Goal: Feedback & Contribution: Leave review/rating

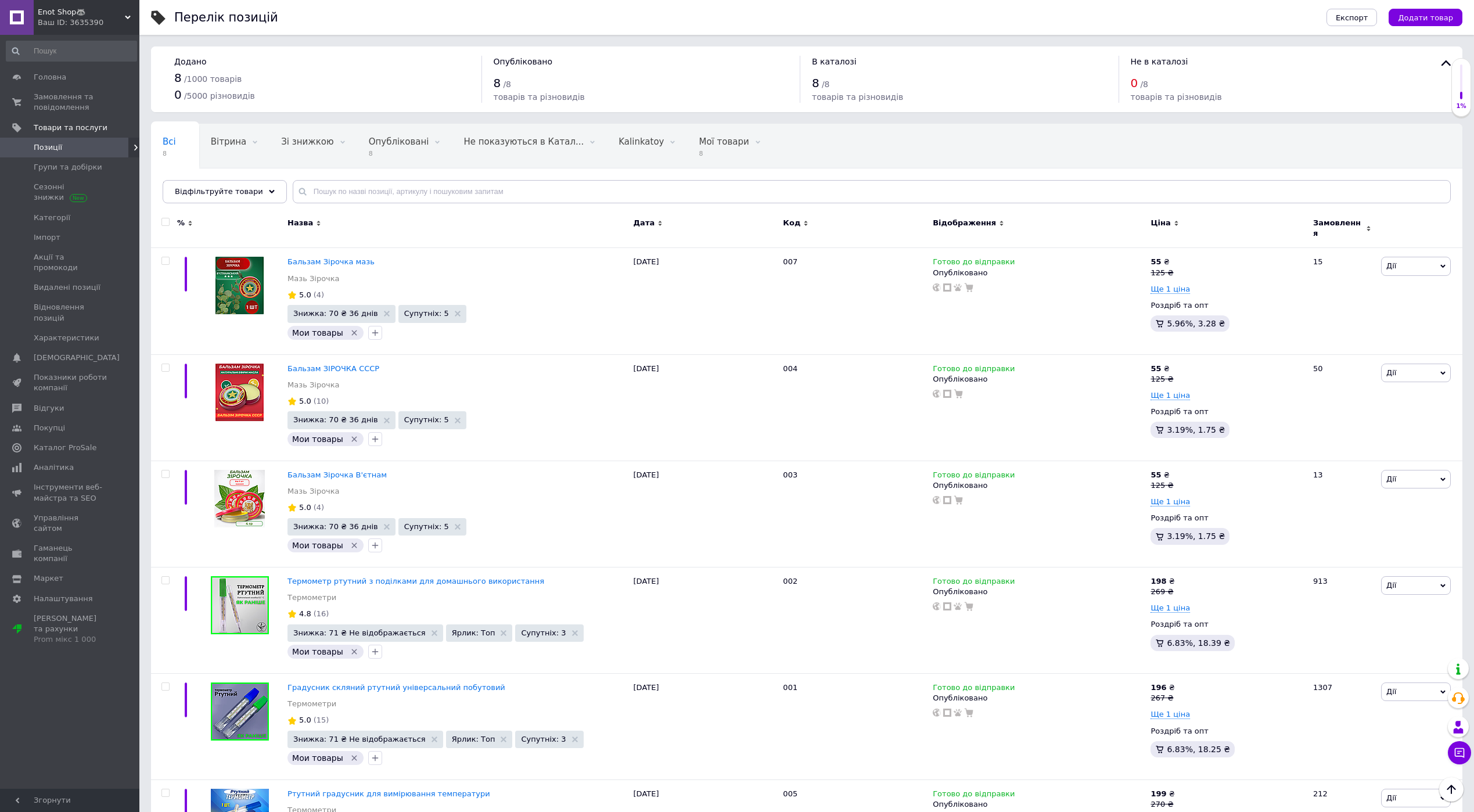
scroll to position [292, 0]
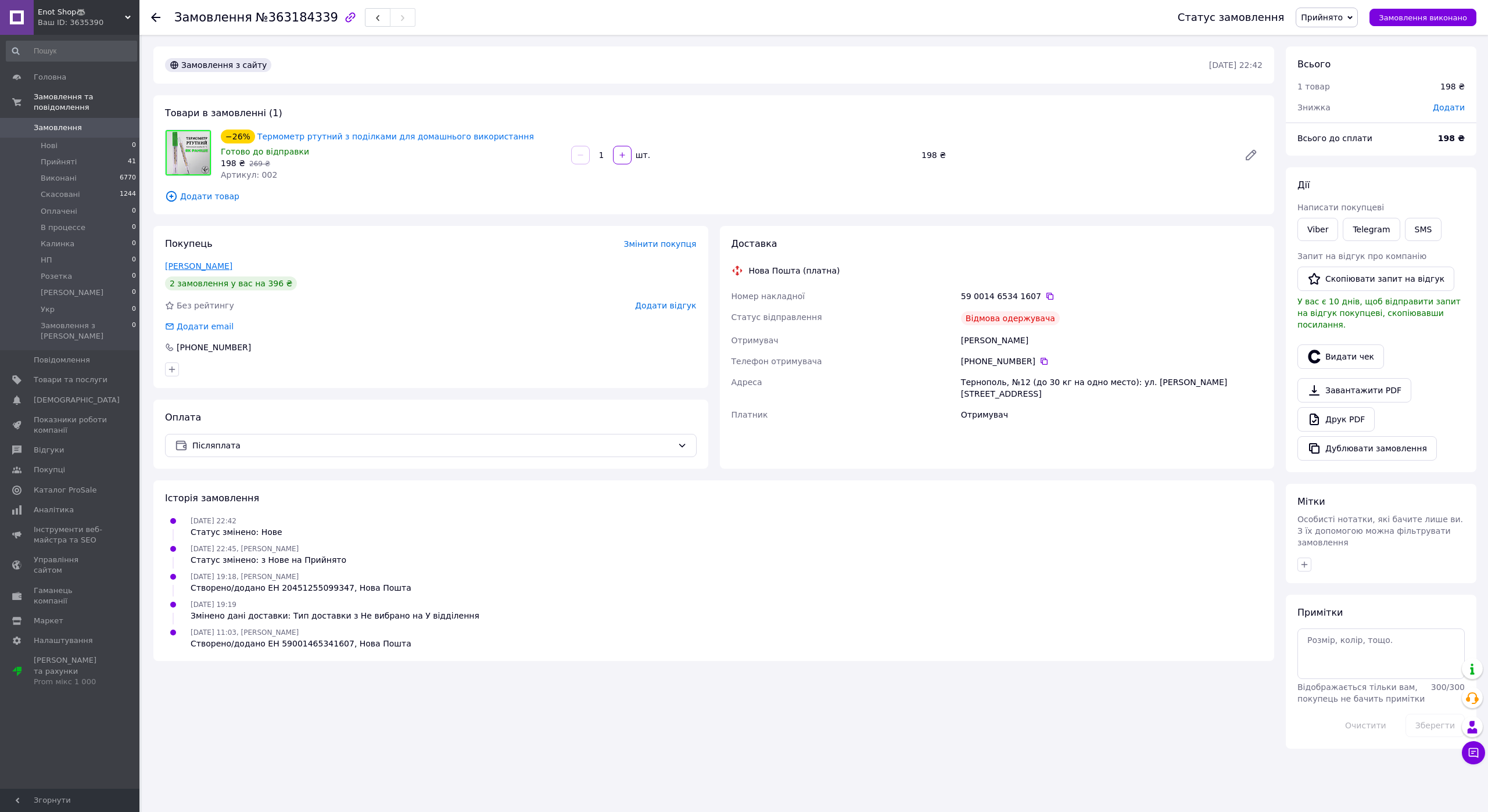
click at [230, 268] on link "[PERSON_NAME]" at bounding box center [199, 266] width 67 height 9
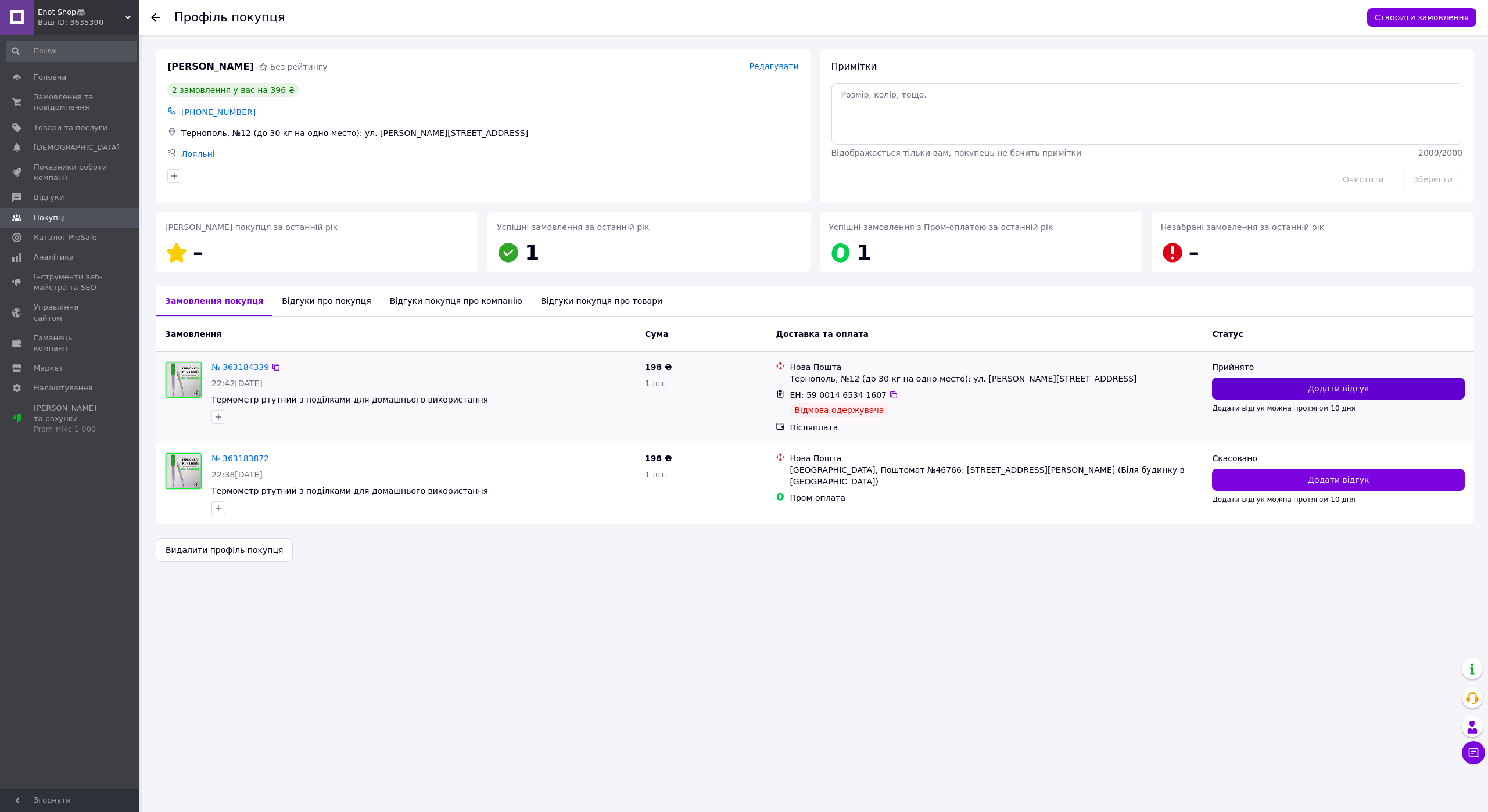
click at [1371, 388] on button "Додати відгук" at bounding box center [1338, 388] width 253 height 22
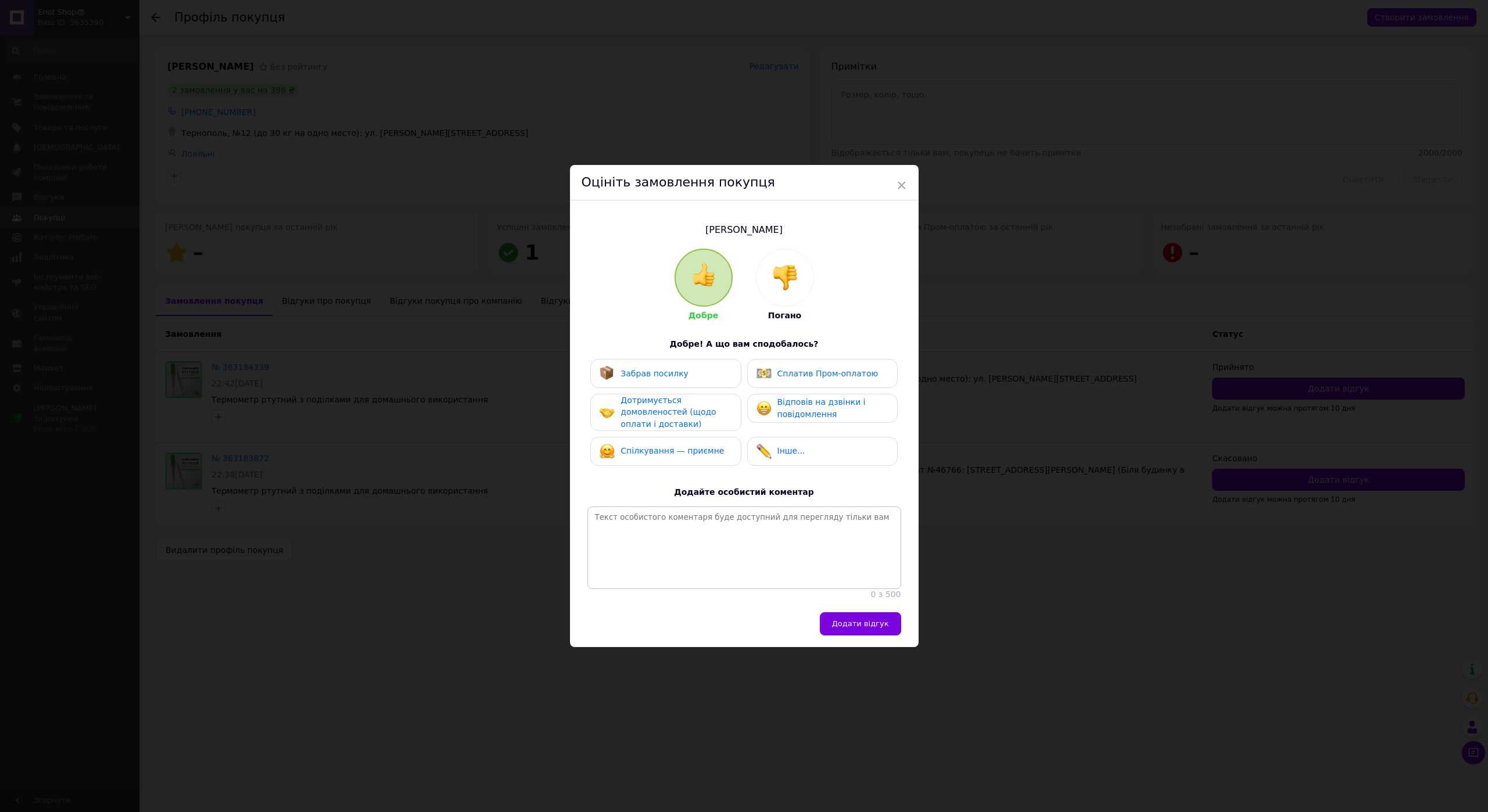
click at [775, 273] on img at bounding box center [785, 277] width 26 height 26
drag, startPoint x: 680, startPoint y: 362, endPoint x: 708, endPoint y: 371, distance: 29.4
click at [680, 366] on div "Не забрав посилку" at bounding box center [651, 373] width 102 height 15
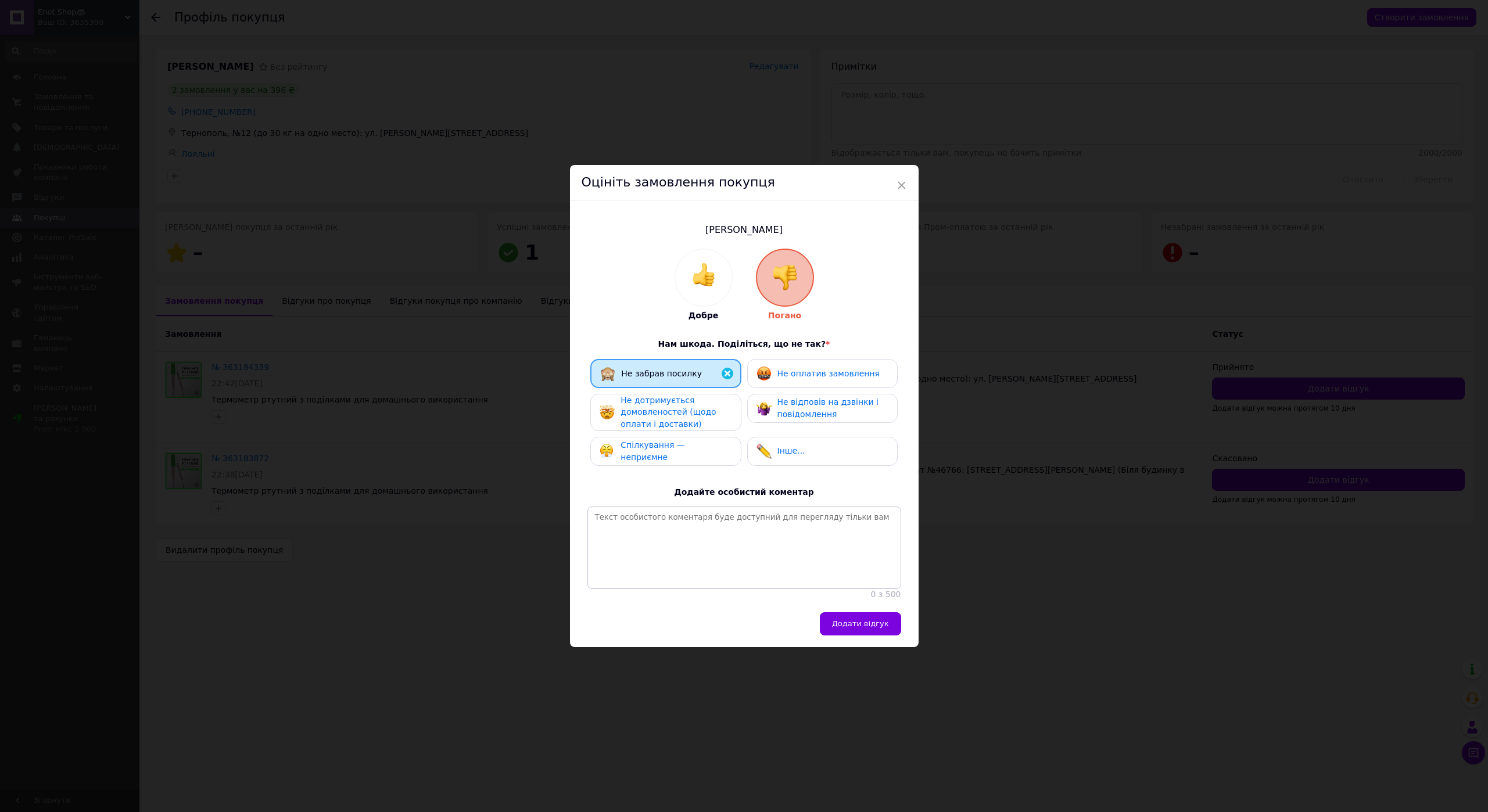
click at [828, 370] on span "Не оплатив замовлення" at bounding box center [828, 374] width 102 height 9
drag, startPoint x: 687, startPoint y: 411, endPoint x: 801, endPoint y: 406, distance: 114.1
click at [690, 411] on span "Не дотримується домовленостей (щодо оплати і доставки)" at bounding box center [669, 412] width 95 height 33
drag, startPoint x: 824, startPoint y: 401, endPoint x: 784, endPoint y: 422, distance: 45.2
click at [823, 402] on span "Не відповів на дзвінки і повідомлення" at bounding box center [827, 407] width 101 height 21
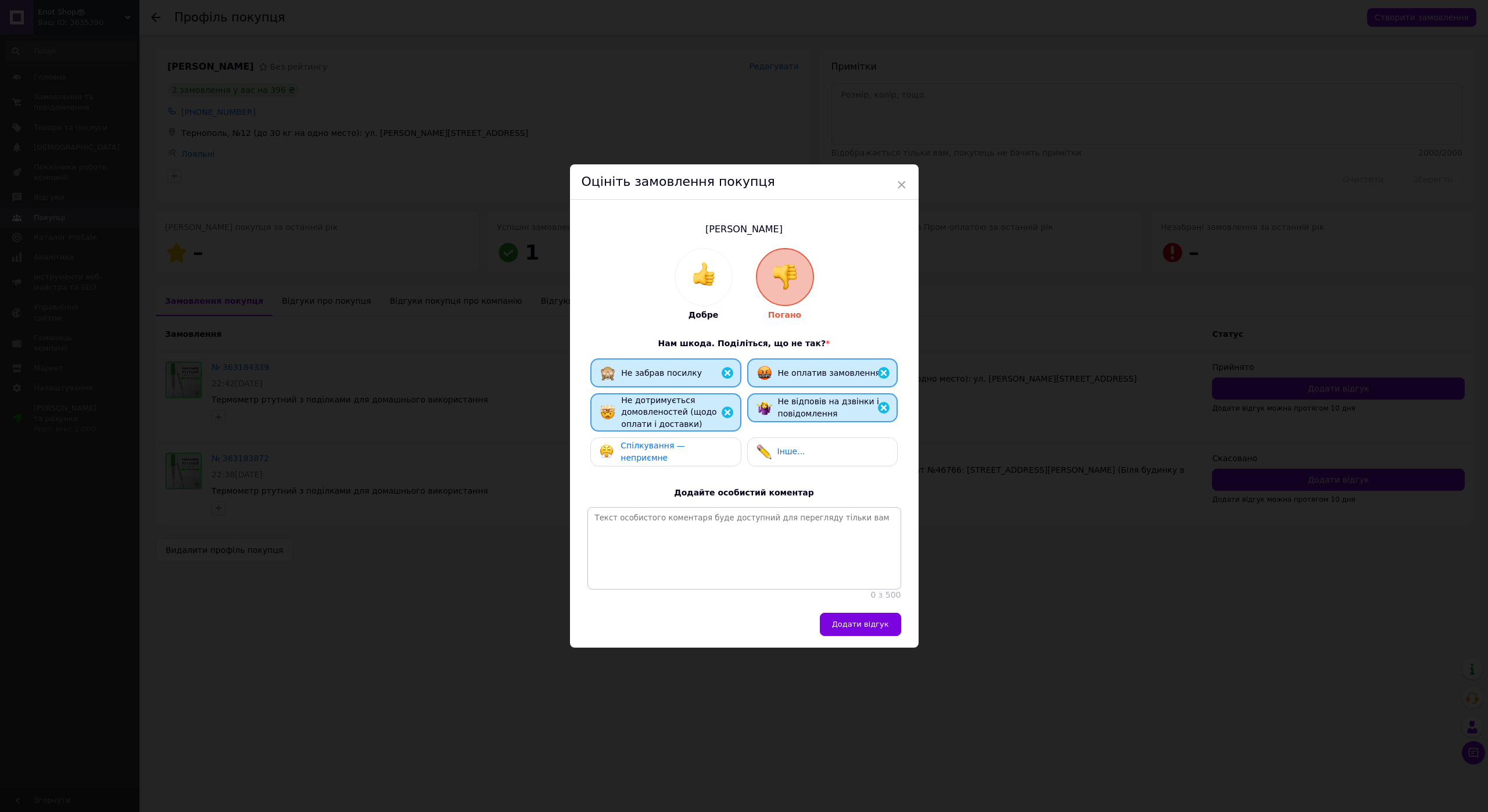
click at [630, 446] on span "Спілкування — неприємне" at bounding box center [653, 451] width 64 height 21
click at [853, 621] on button "Додати відгук" at bounding box center [861, 624] width 81 height 23
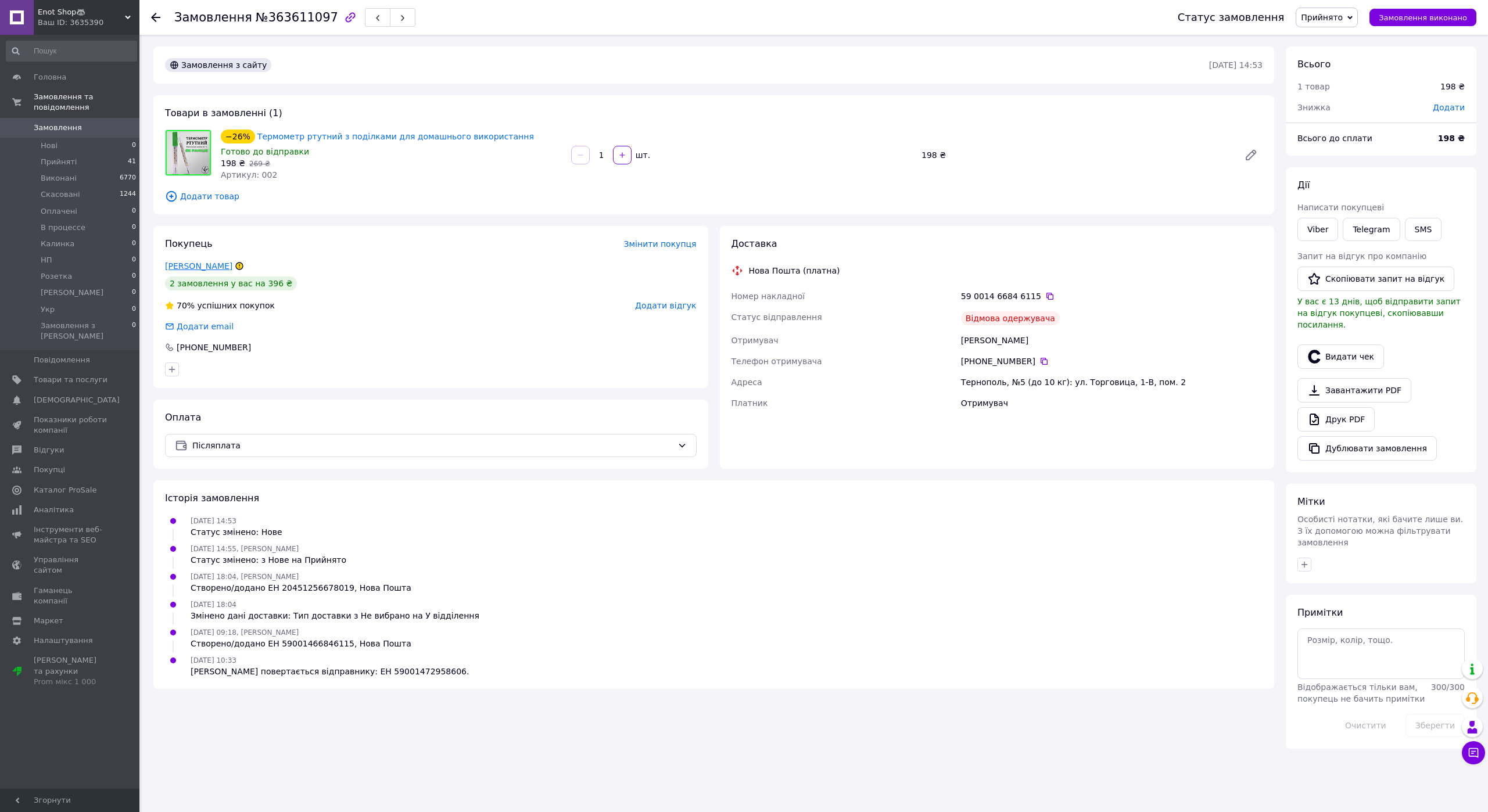
click at [205, 267] on link "Співак Катерина" at bounding box center [199, 266] width 67 height 9
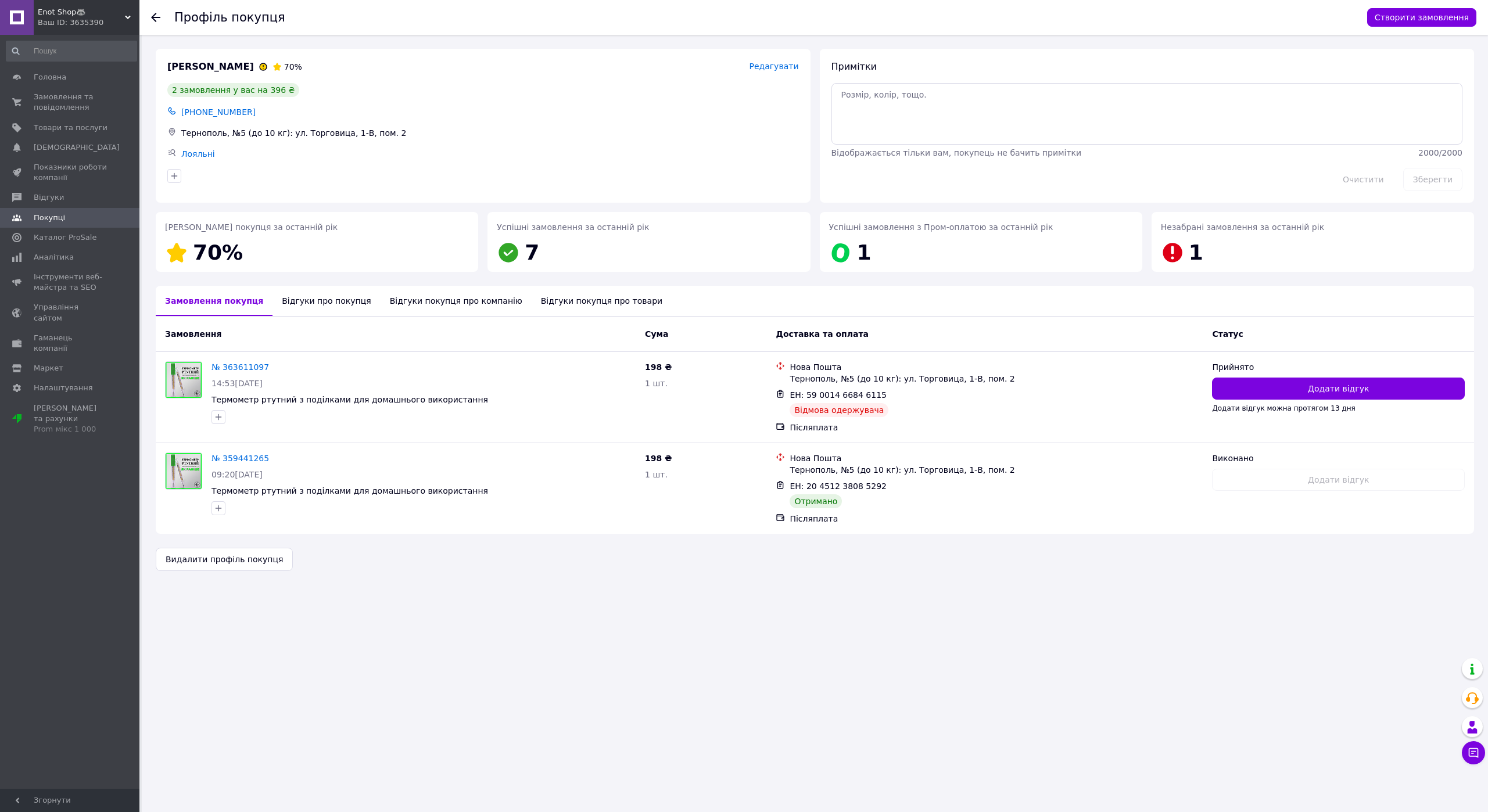
click at [311, 304] on div "Відгуки про покупця" at bounding box center [326, 301] width 107 height 30
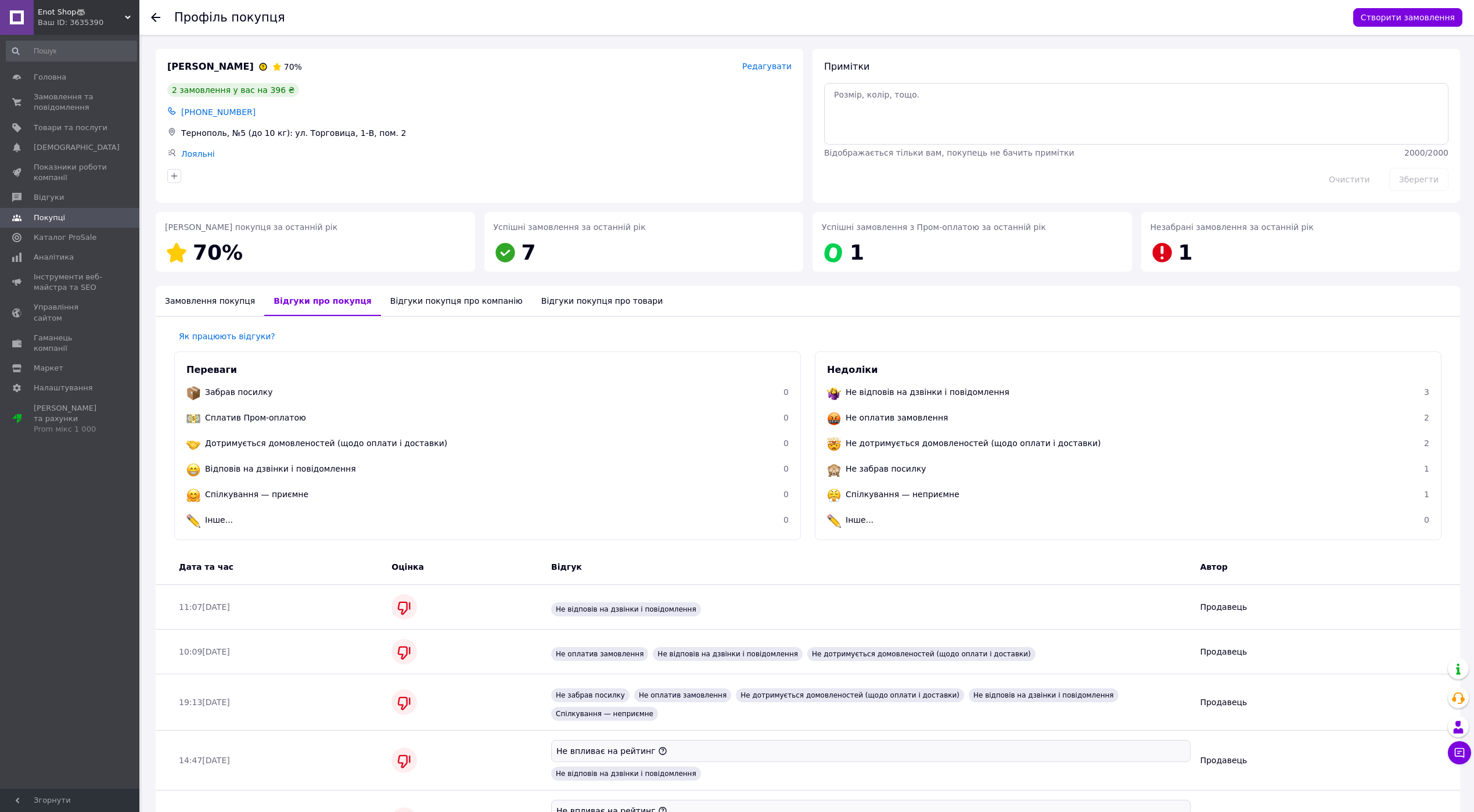
click at [220, 295] on div "Замовлення покупця" at bounding box center [209, 301] width 109 height 30
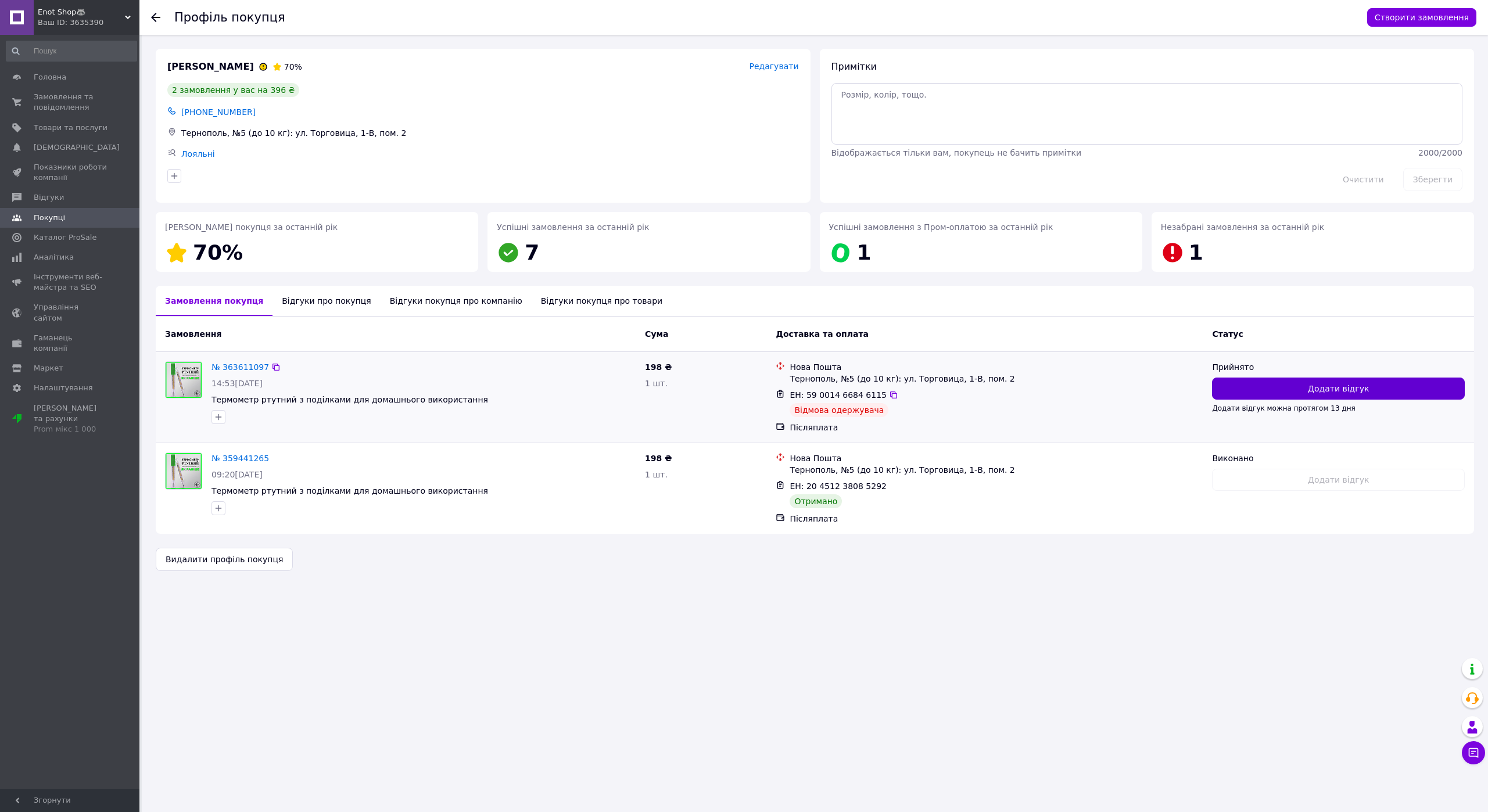
click at [1278, 388] on button "Додати відгук" at bounding box center [1338, 388] width 253 height 22
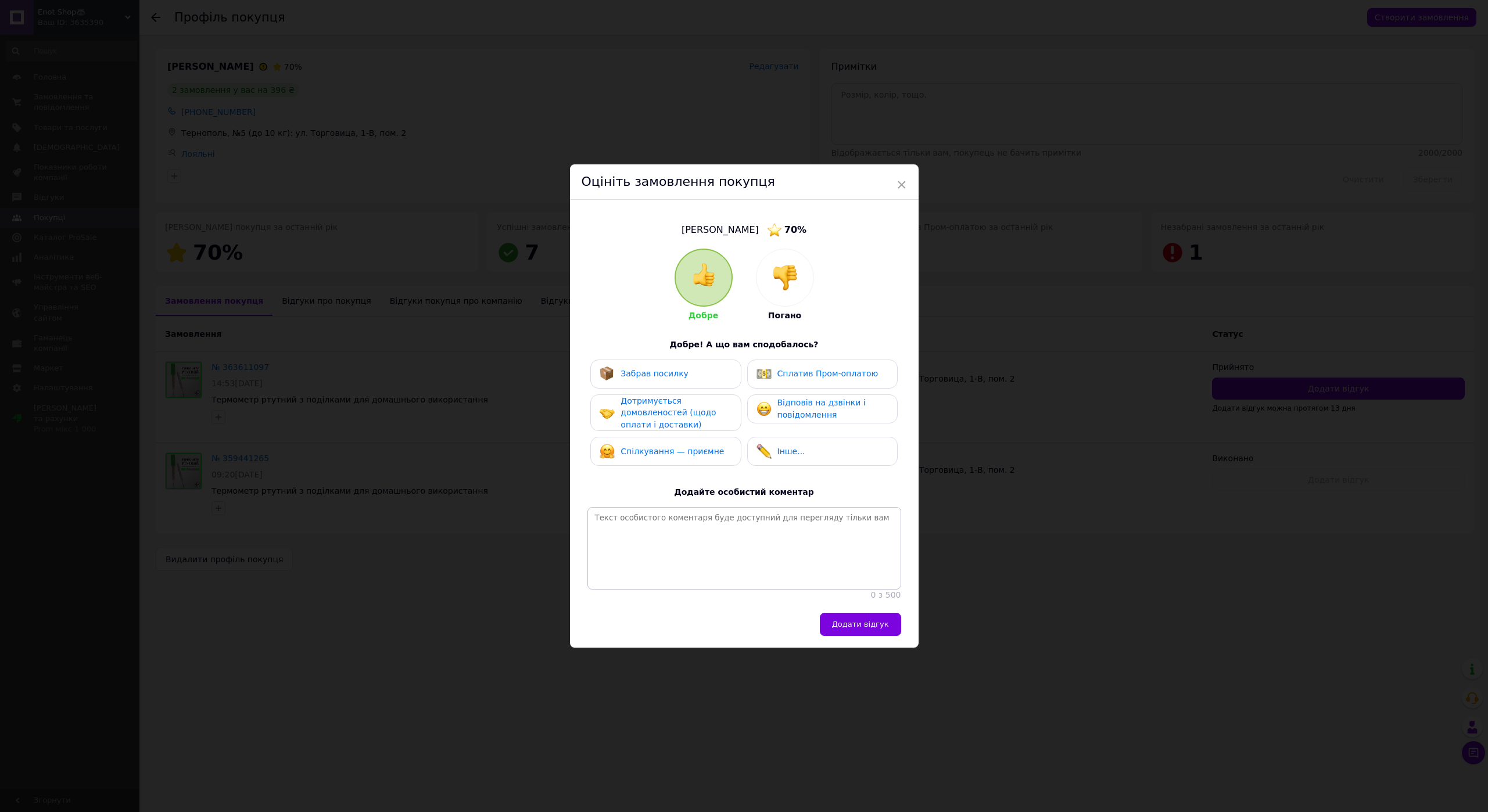
click at [785, 273] on img at bounding box center [785, 277] width 26 height 26
drag, startPoint x: 671, startPoint y: 361, endPoint x: 742, endPoint y: 377, distance: 72.8
click at [671, 364] on div "Не забрав посилку" at bounding box center [665, 374] width 150 height 29
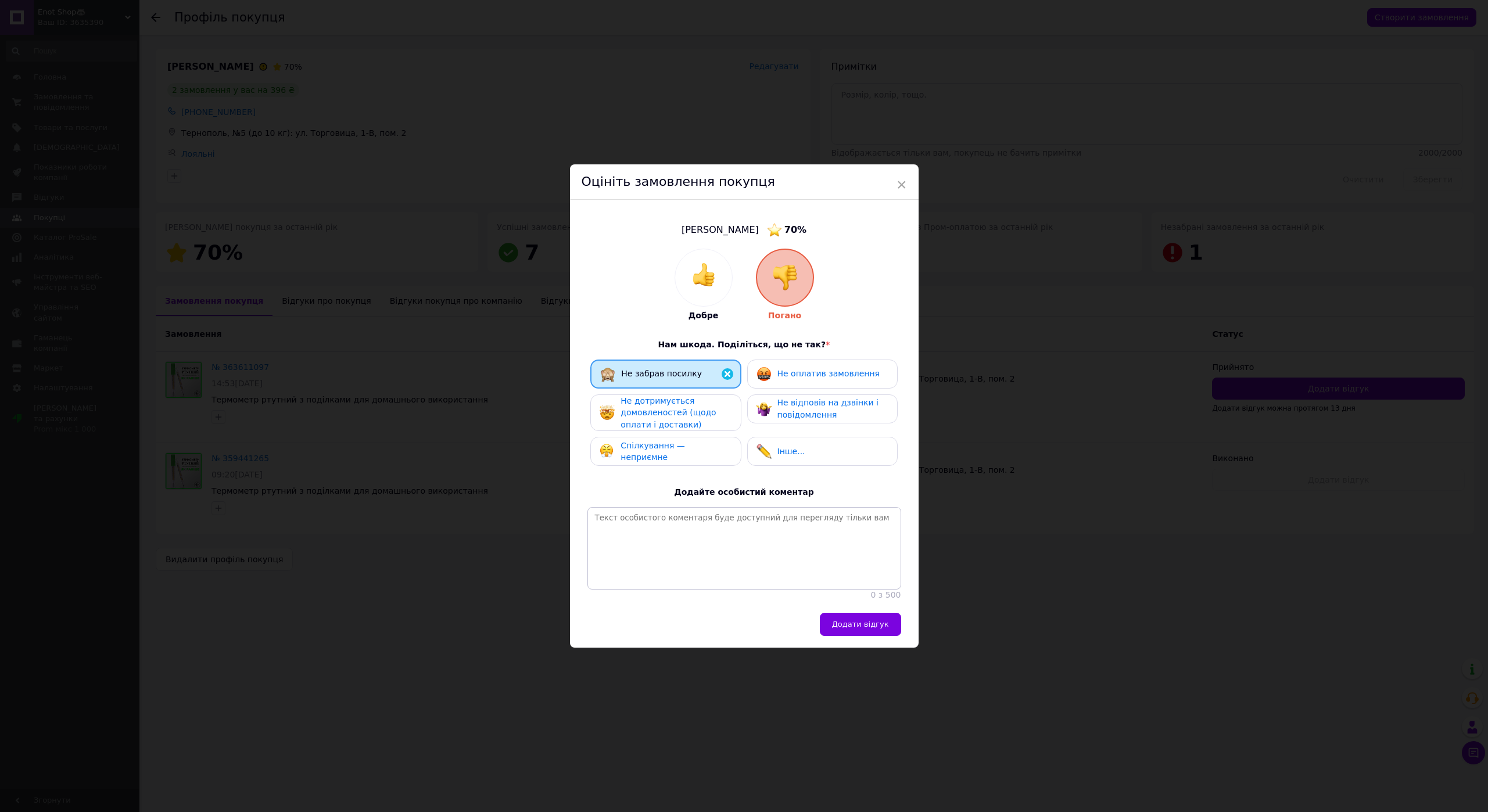
drag, startPoint x: 816, startPoint y: 374, endPoint x: 803, endPoint y: 417, distance: 44.9
click at [816, 375] on div "Не оплатив замовлення" at bounding box center [819, 374] width 124 height 15
drag, startPoint x: 801, startPoint y: 407, endPoint x: 725, endPoint y: 413, distance: 76.2
click at [799, 407] on span "Не відповів на дзвінки і повідомлення" at bounding box center [827, 408] width 101 height 21
click at [587, 410] on div "Не забрав посилку Не оплатив замовлення Не дотримується домовленостей (щодо опл…" at bounding box center [744, 416] width 314 height 113
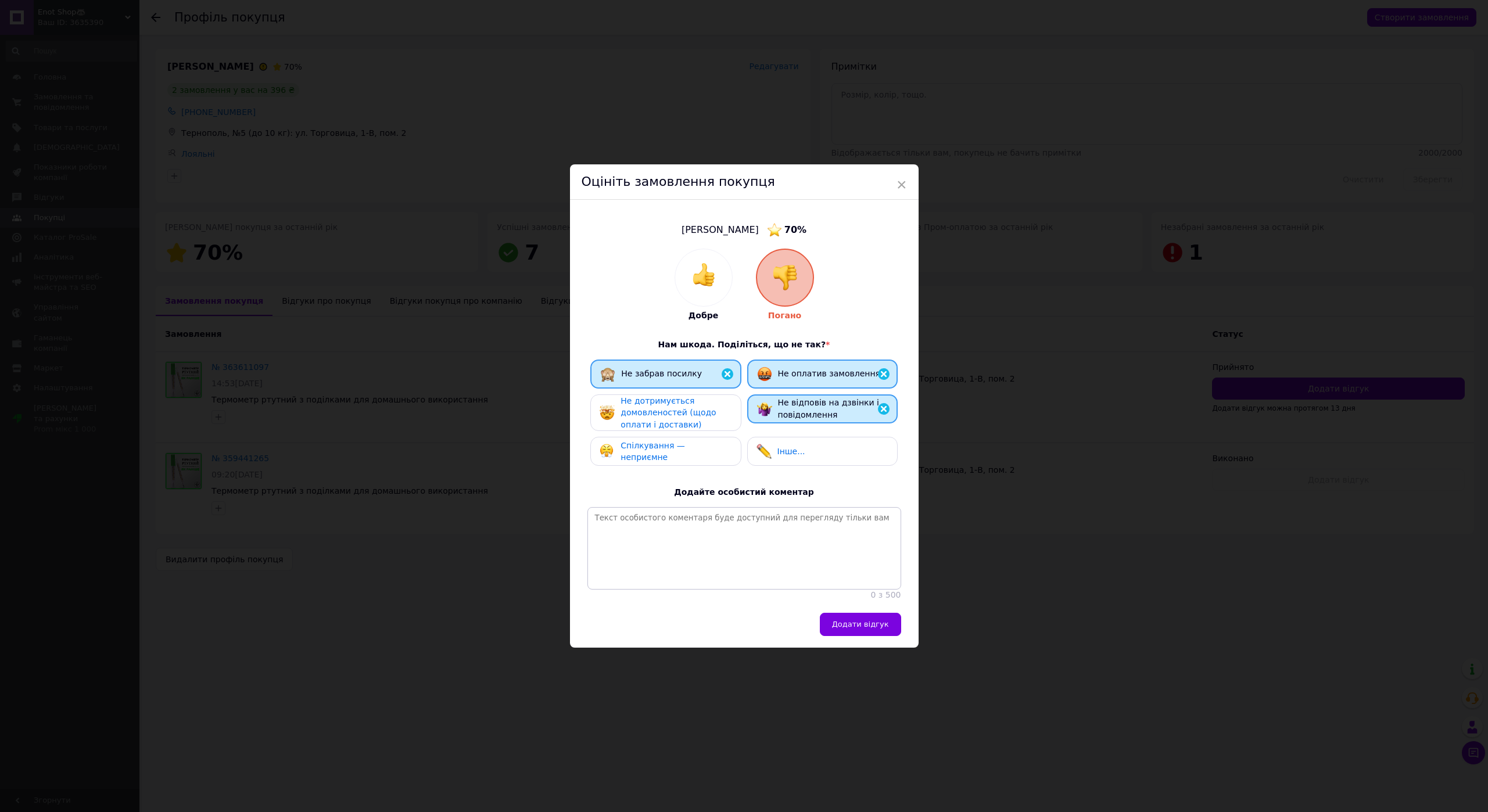
click at [657, 422] on span "Не дотримується домовленостей (щодо оплати і доставки)" at bounding box center [669, 413] width 95 height 33
drag, startPoint x: 669, startPoint y: 455, endPoint x: 675, endPoint y: 456, distance: 6.1
click at [669, 455] on div "Спілкування — неприємне" at bounding box center [665, 452] width 150 height 29
click at [865, 629] on span "Додати відгук" at bounding box center [860, 624] width 57 height 9
